Goal: Transaction & Acquisition: Purchase product/service

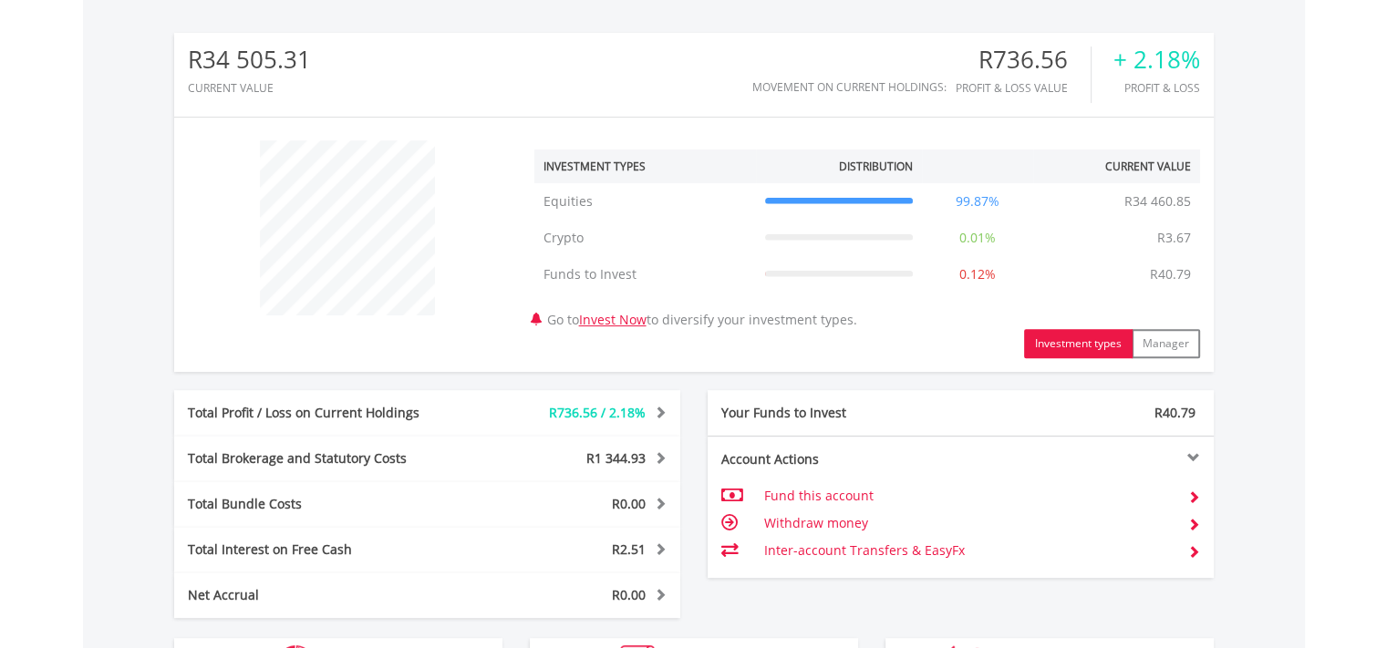
scroll to position [821, 0]
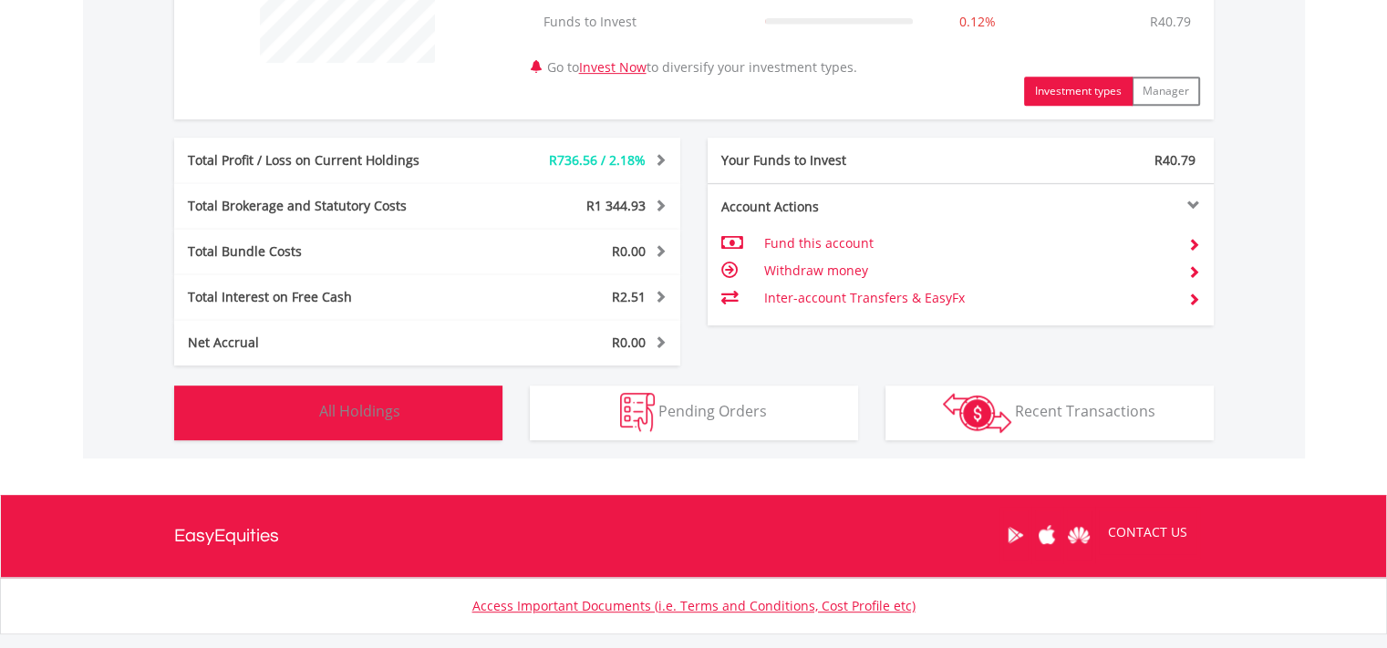
click at [341, 401] on span "All Holdings" at bounding box center [359, 411] width 81 height 20
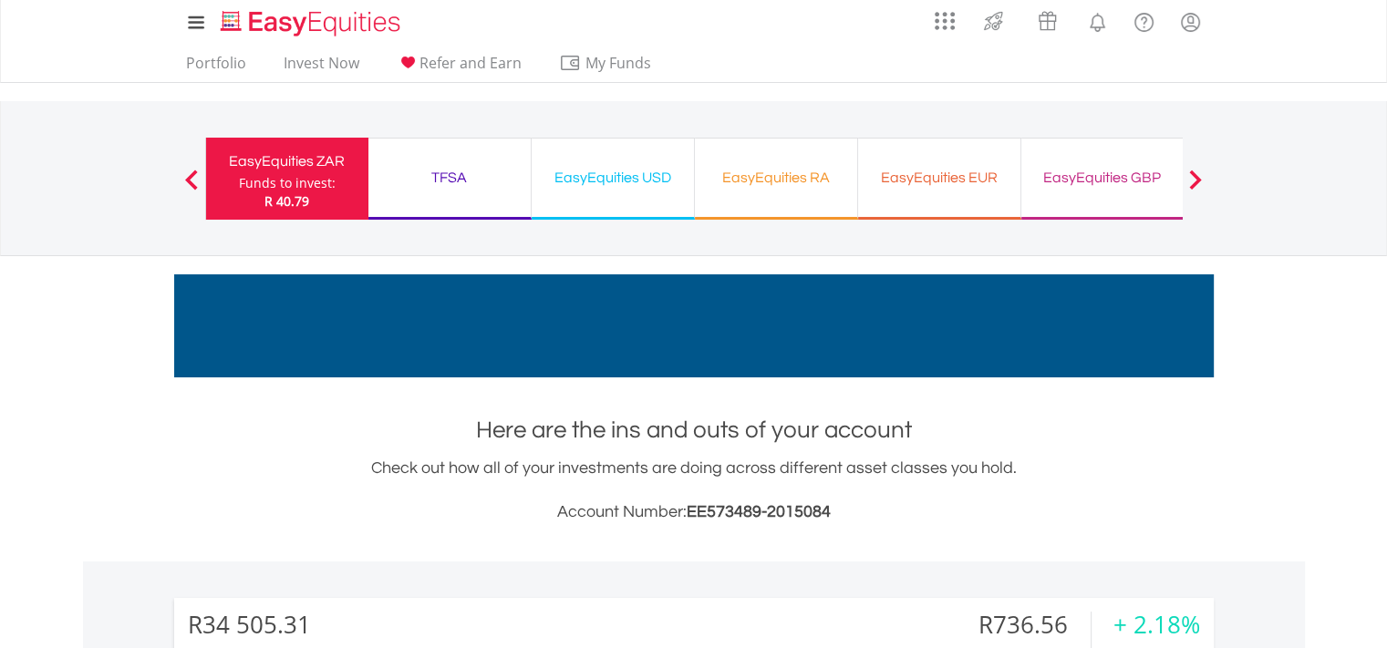
scroll to position [0, 0]
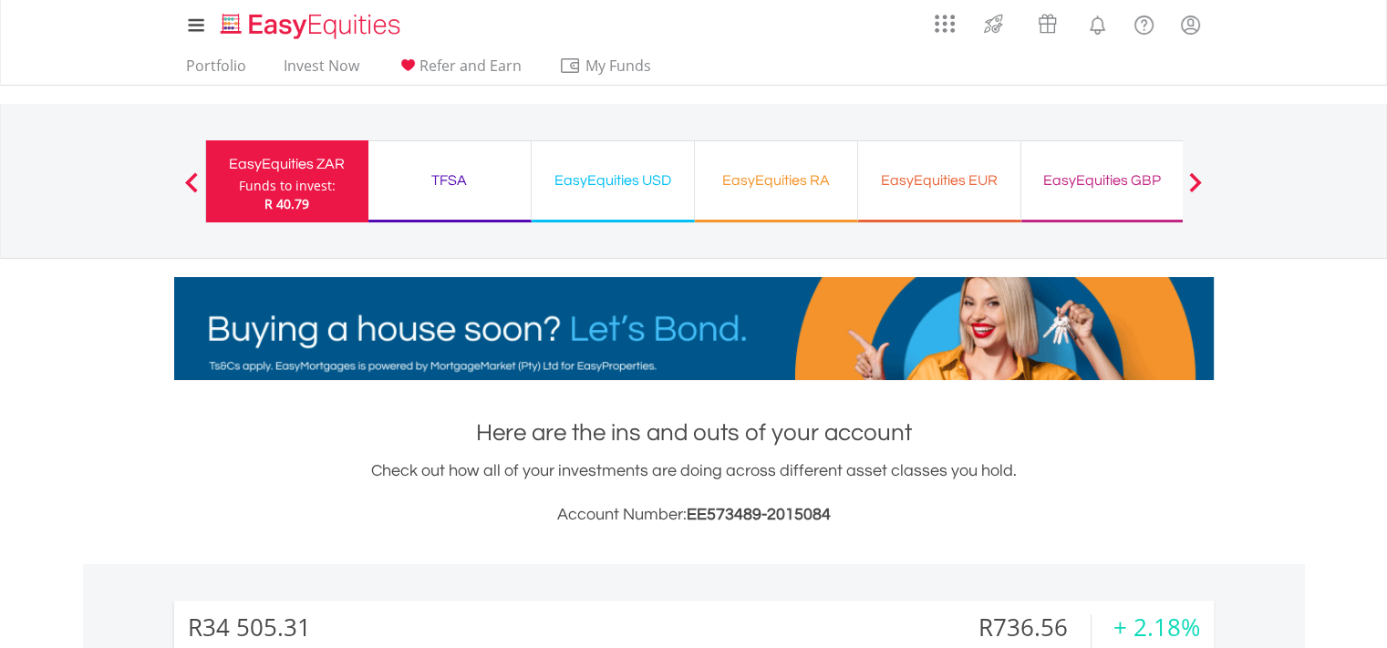
click at [579, 165] on div "EasyEquities USD Funds to invest: R 40.79" at bounding box center [613, 181] width 163 height 82
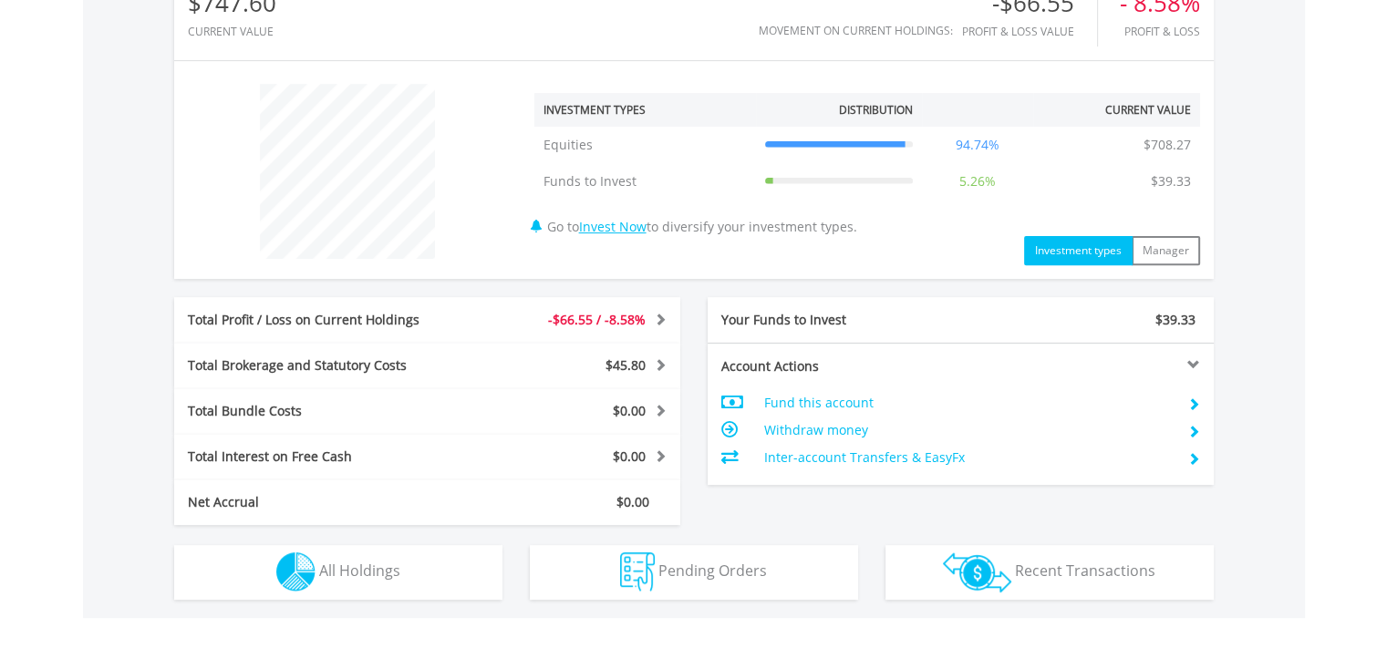
scroll to position [730, 0]
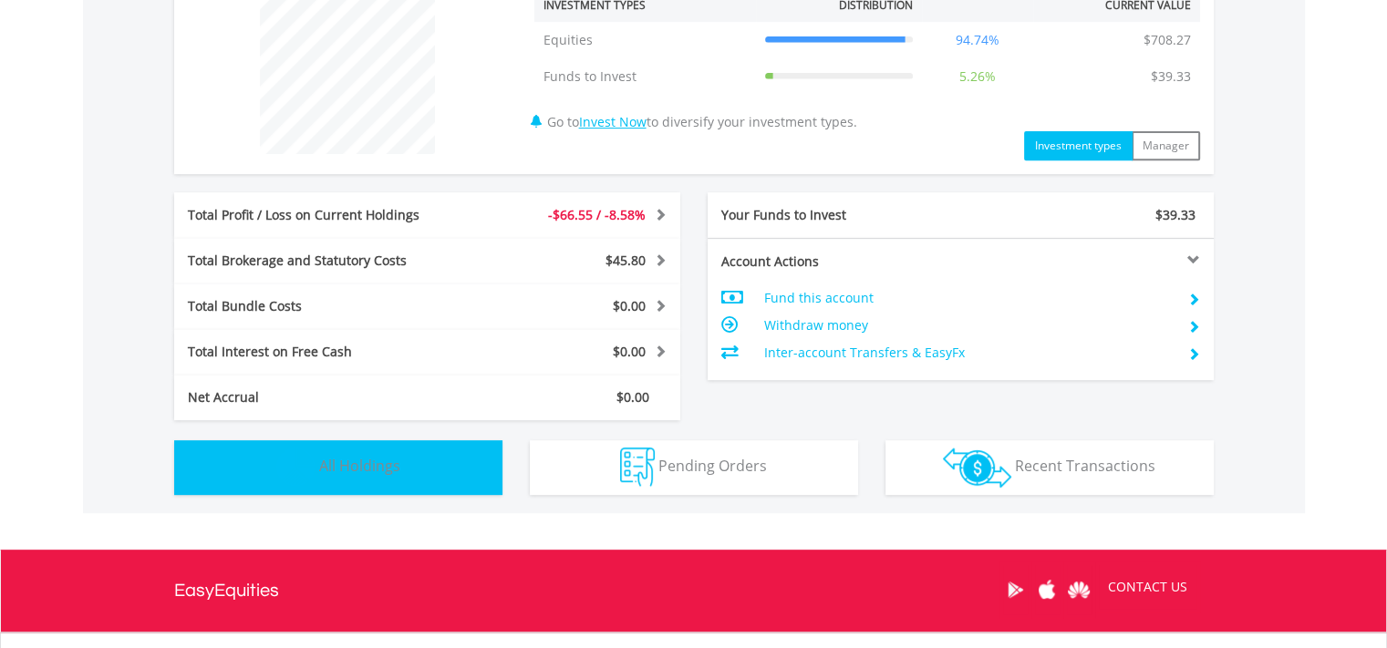
click at [399, 444] on button "Holdings All Holdings" at bounding box center [338, 467] width 328 height 55
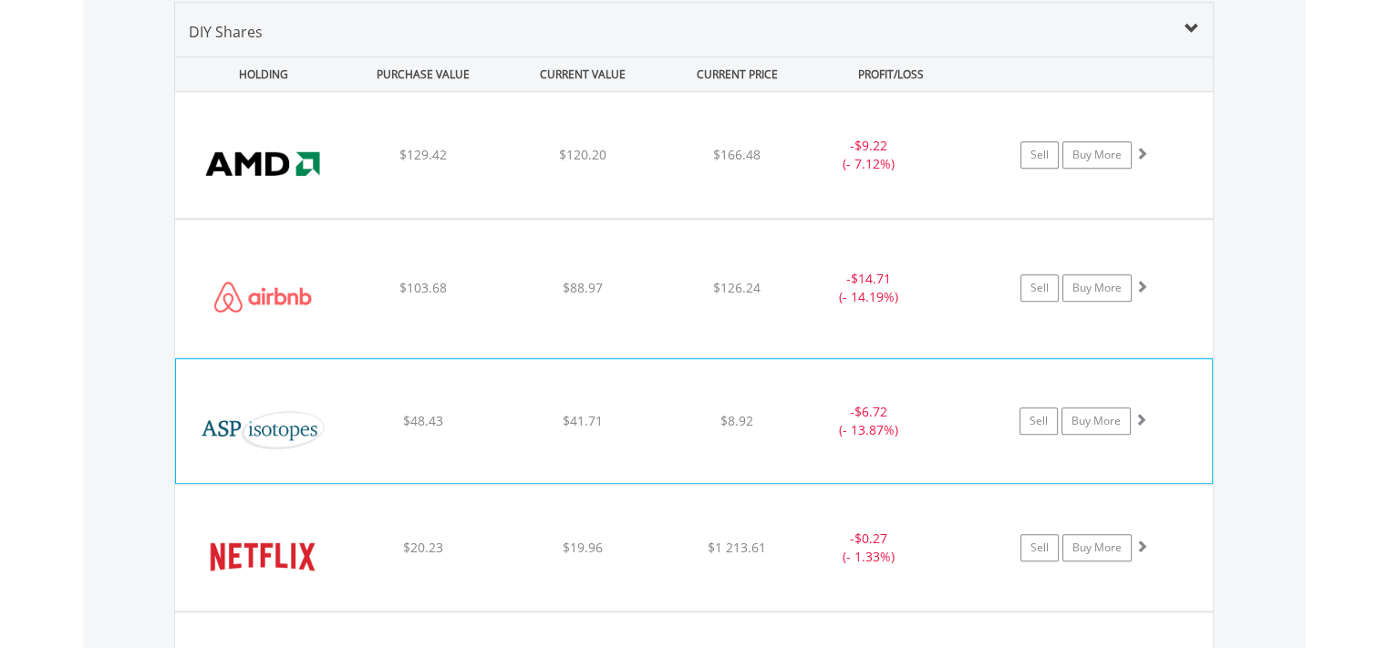
scroll to position [1369, 0]
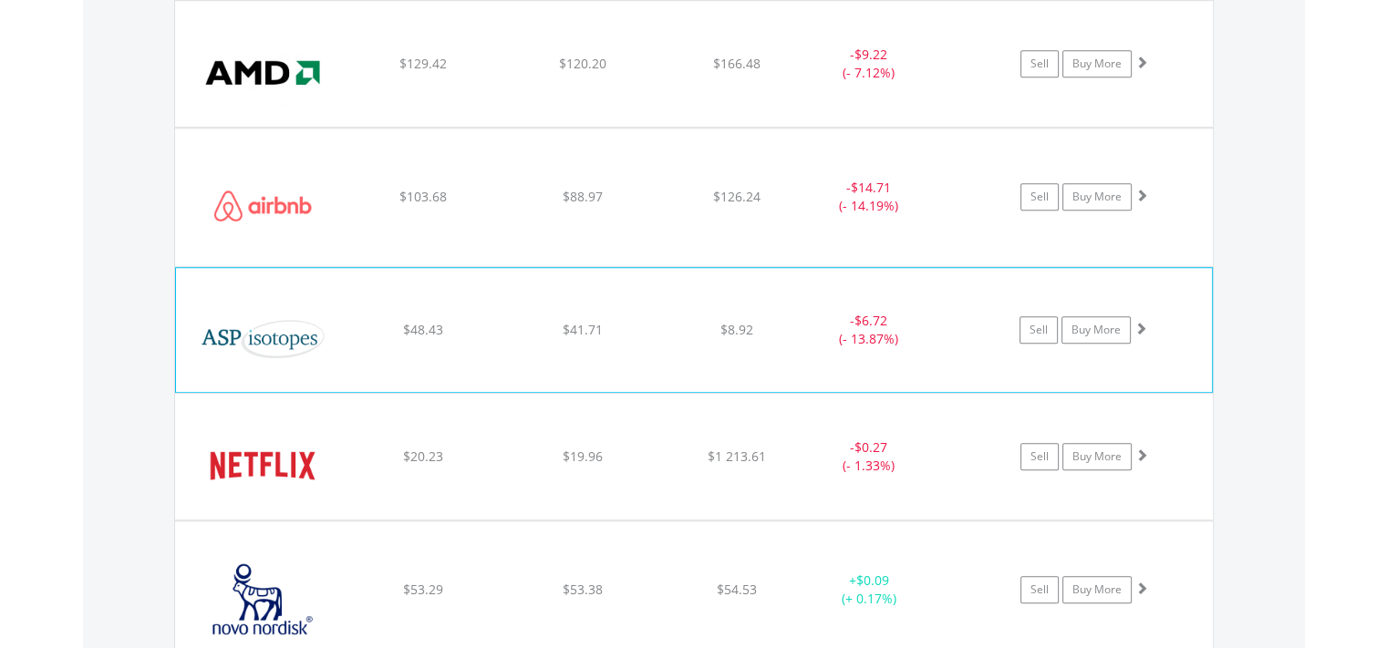
click at [1145, 326] on span at bounding box center [1140, 328] width 13 height 13
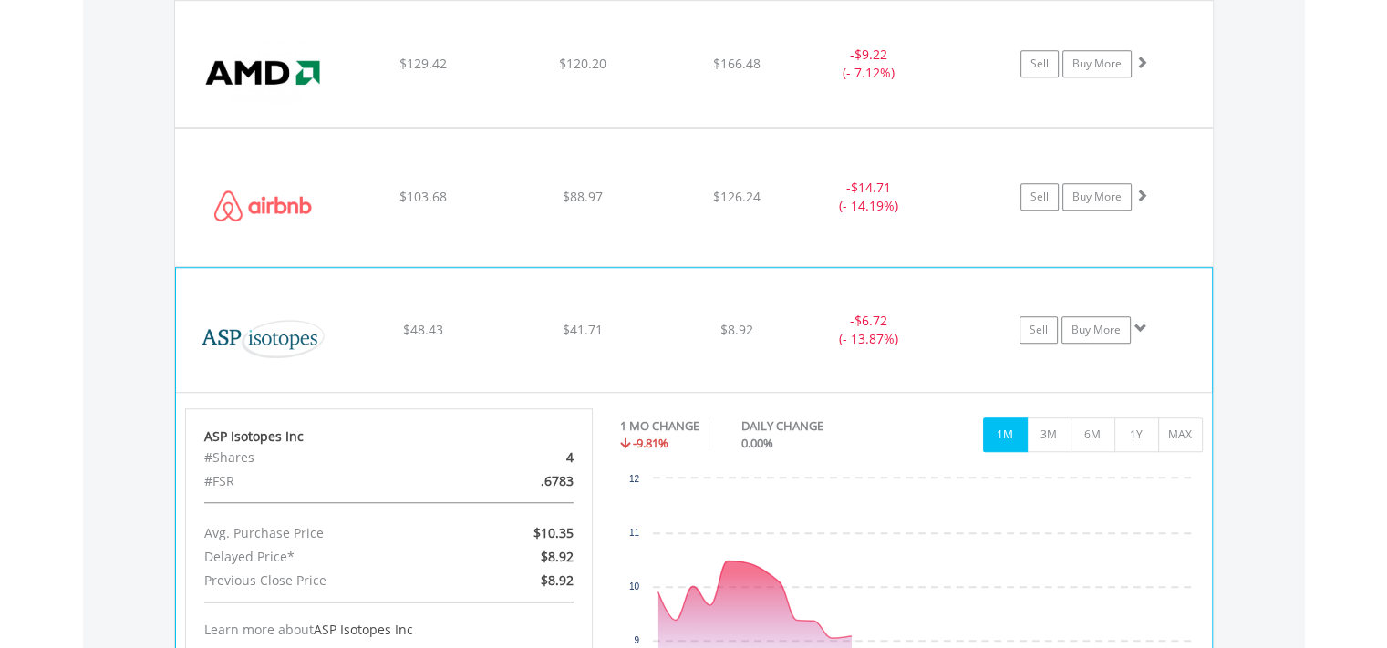
scroll to position [1551, 0]
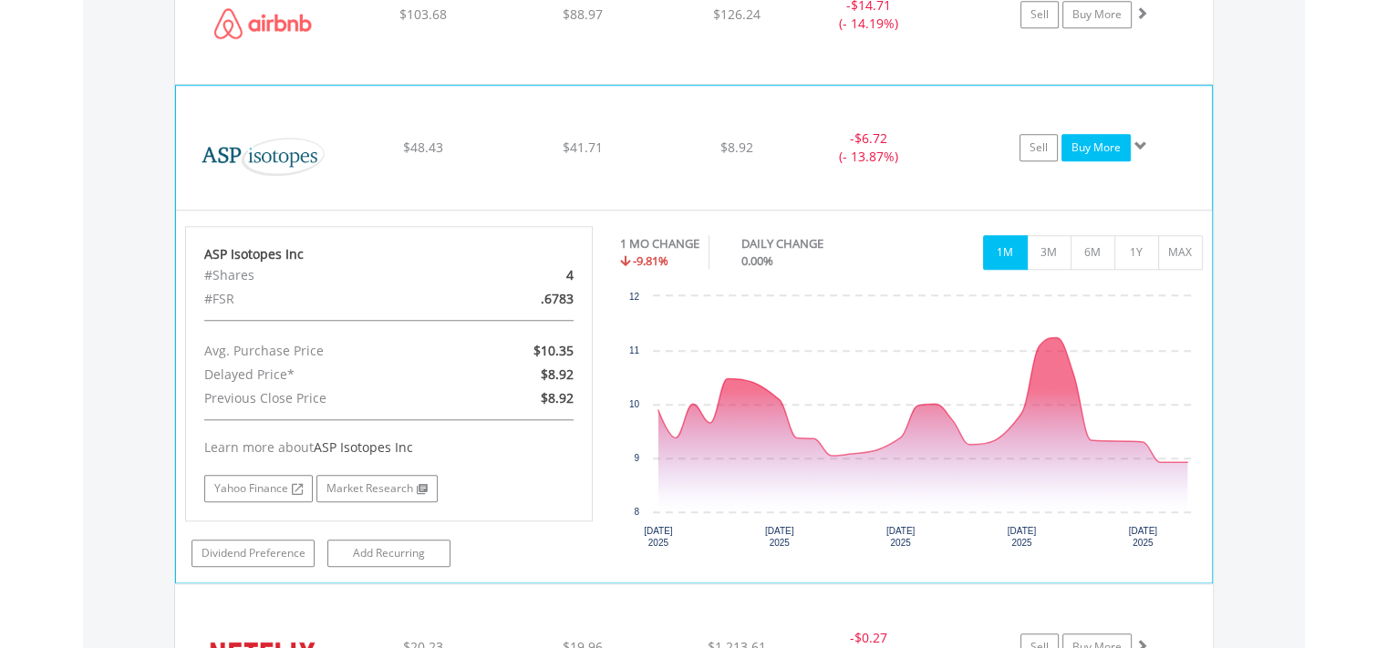
click at [1088, 154] on link "Buy More" at bounding box center [1096, 147] width 69 height 27
